Goal: Task Accomplishment & Management: Use online tool/utility

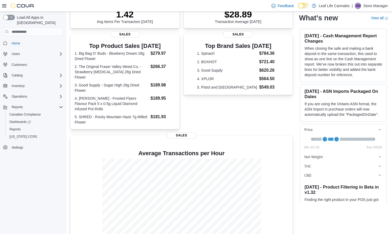
scroll to position [90, 0]
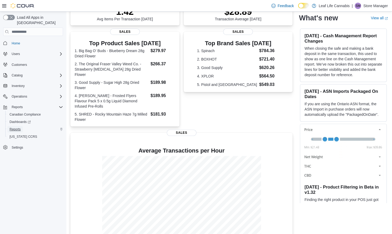
click at [19, 126] on span "Reports" at bounding box center [15, 129] width 11 height 6
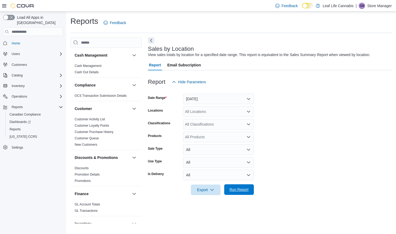
click at [234, 189] on span "Run Report" at bounding box center [239, 189] width 19 height 5
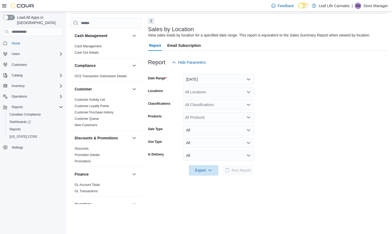
scroll to position [20, 0]
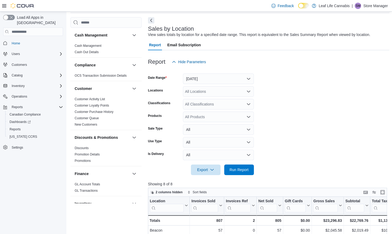
drag, startPoint x: 285, startPoint y: 151, endPoint x: 287, endPoint y: 113, distance: 37.4
drag, startPoint x: 287, startPoint y: 113, endPoint x: 247, endPoint y: 79, distance: 52.2
click at [247, 79] on button "[DATE]" at bounding box center [218, 79] width 71 height 11
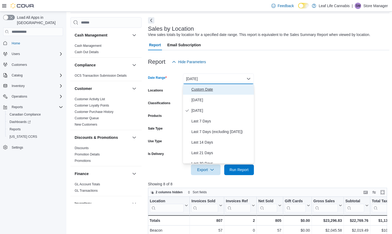
click at [210, 91] on span "Custom Date" at bounding box center [222, 89] width 60 height 6
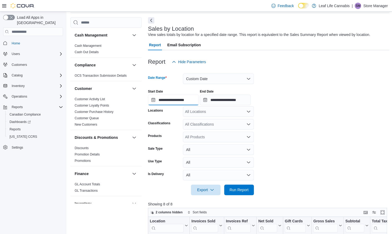
click at [157, 101] on input "**********" at bounding box center [173, 100] width 51 height 11
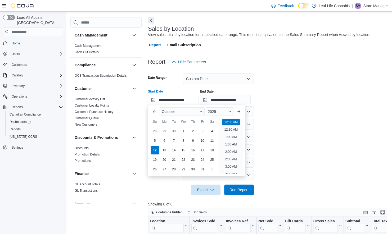
scroll to position [16, 0]
click at [201, 139] on div "10" at bounding box center [202, 140] width 9 height 9
type input "**********"
click at [244, 100] on input "**********" at bounding box center [225, 100] width 51 height 11
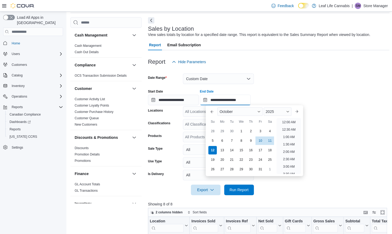
scroll to position [301, 0]
click at [259, 143] on div "10" at bounding box center [260, 140] width 9 height 9
type input "**********"
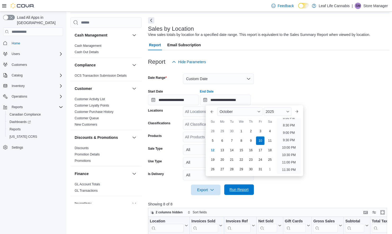
click at [239, 189] on span "Run Report" at bounding box center [239, 189] width 19 height 5
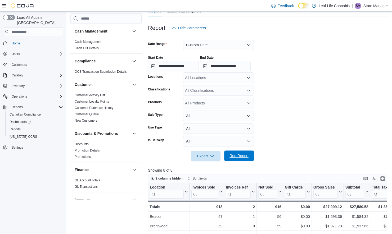
scroll to position [54, 0]
click at [251, 44] on button "Custom Date" at bounding box center [218, 45] width 71 height 11
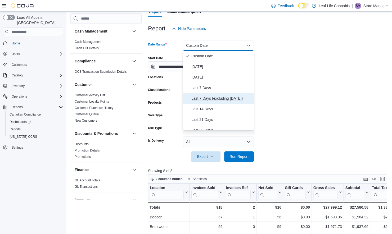
click at [223, 101] on span "Last 7 Days (excluding [DATE])" at bounding box center [222, 98] width 60 height 6
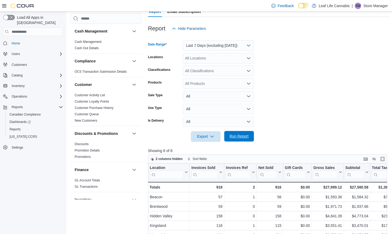
click at [244, 136] on span "Run Report" at bounding box center [239, 136] width 19 height 5
